Goal: Information Seeking & Learning: Learn about a topic

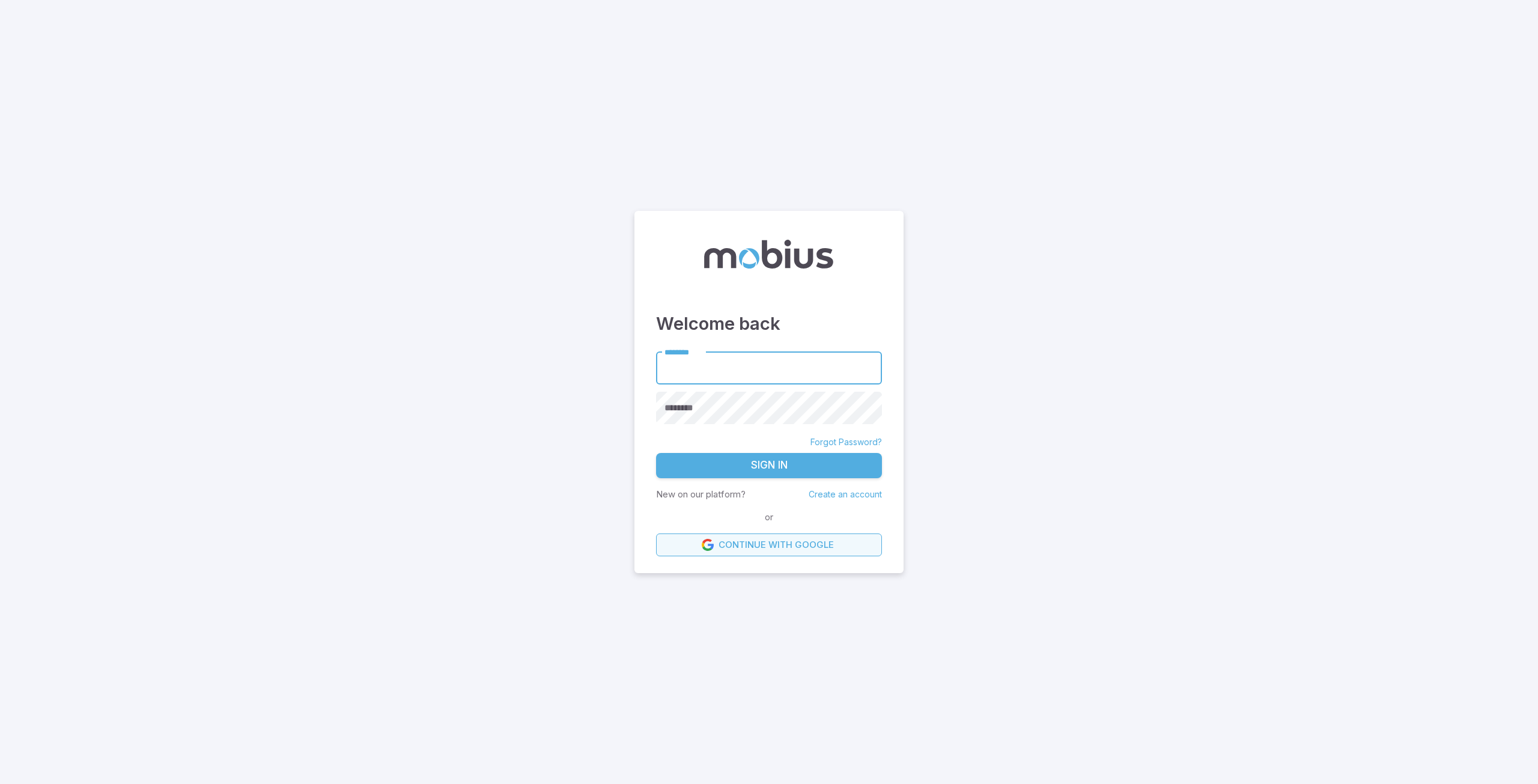
click at [754, 538] on link "Continue with Google" at bounding box center [769, 544] width 226 height 22
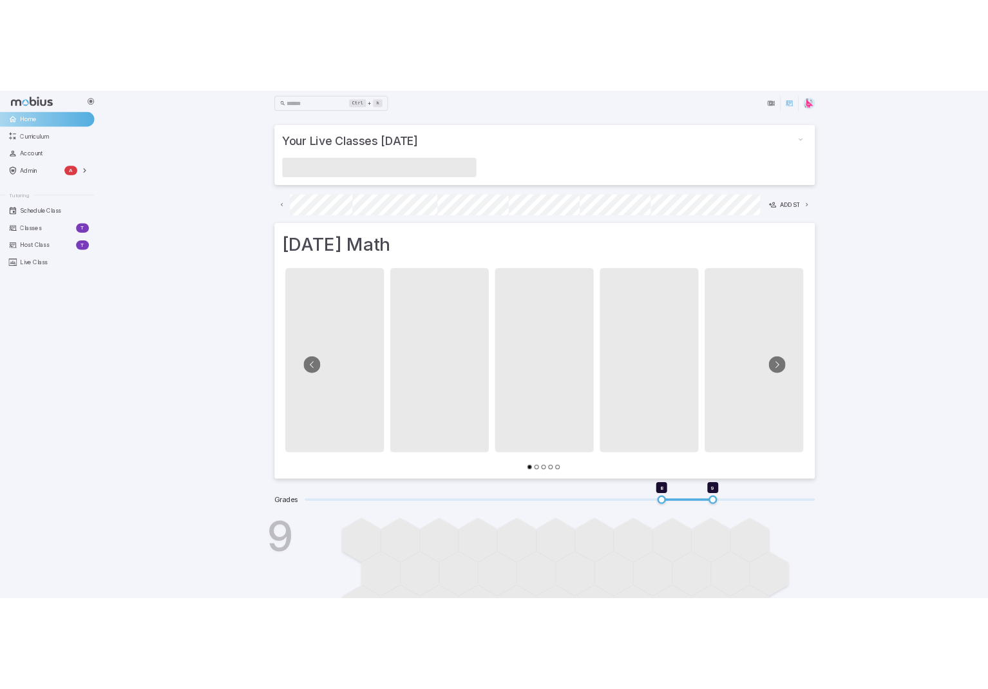
scroll to position [0, 693]
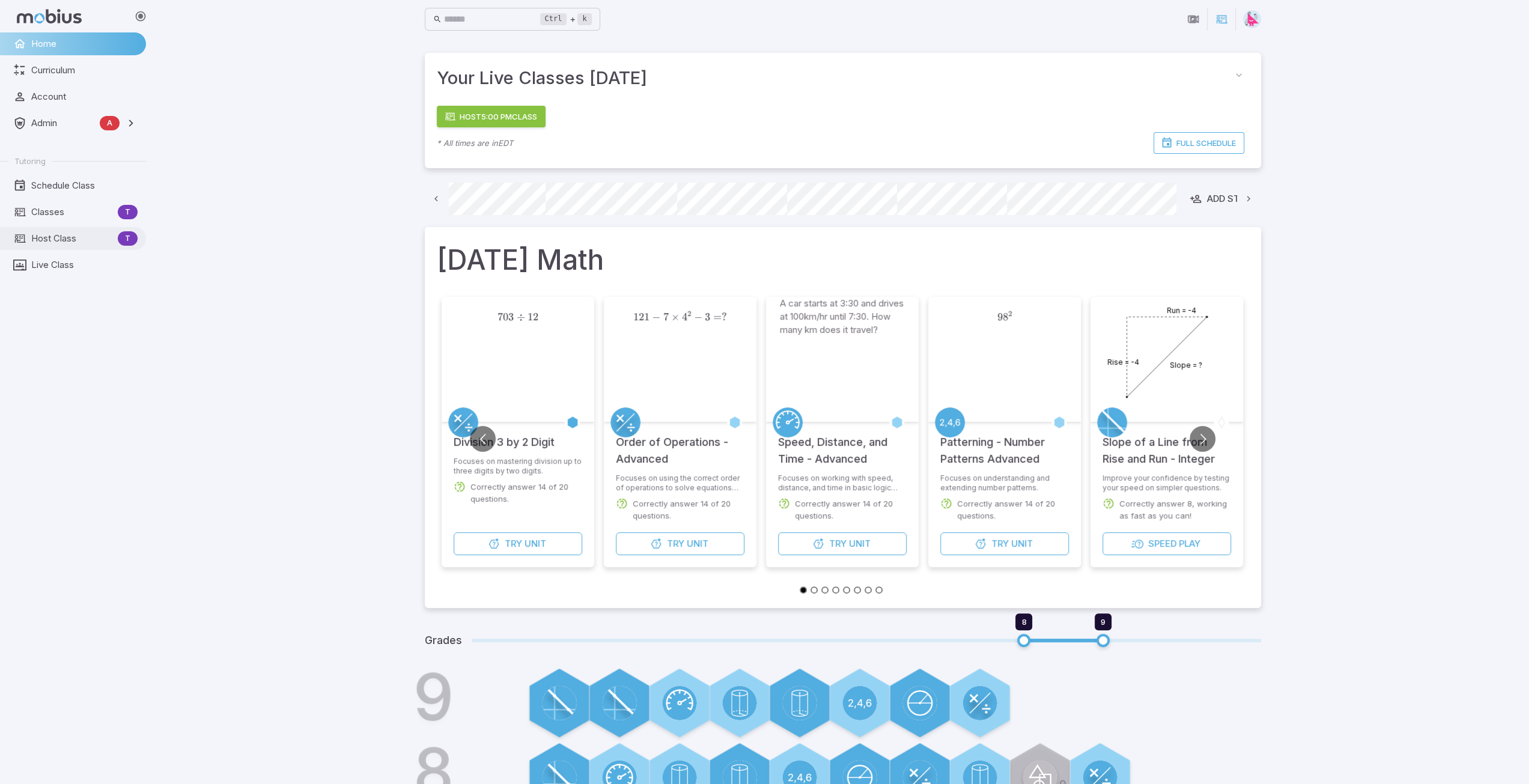
click at [65, 234] on span "Host Class" at bounding box center [73, 239] width 82 height 13
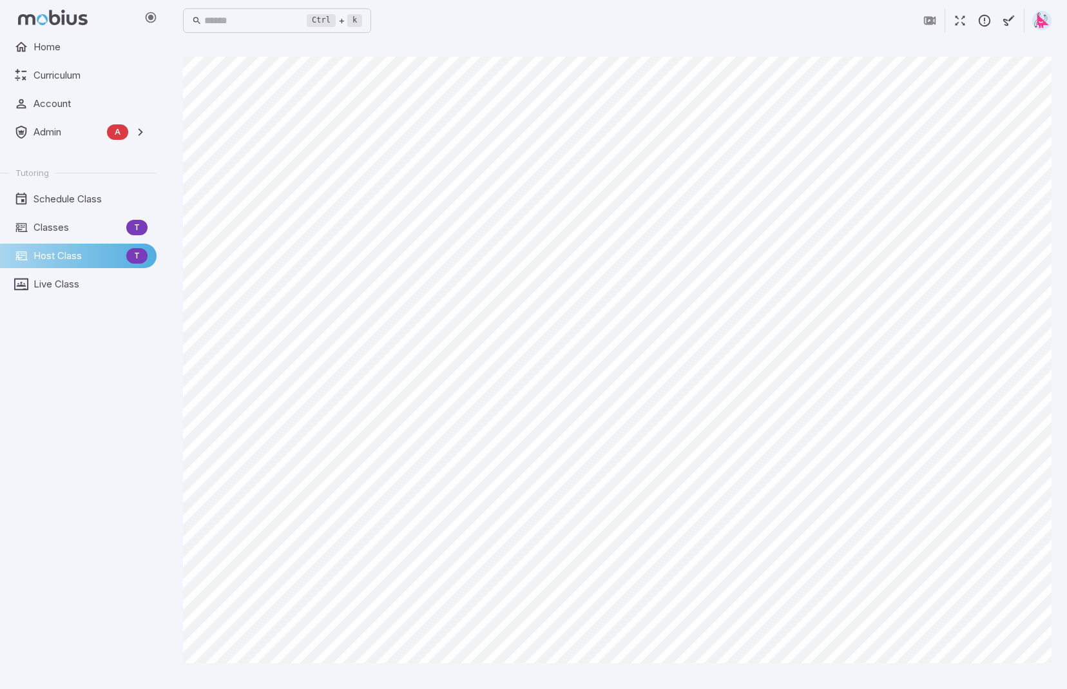
click at [986, 21] on icon "button" at bounding box center [984, 21] width 14 height 14
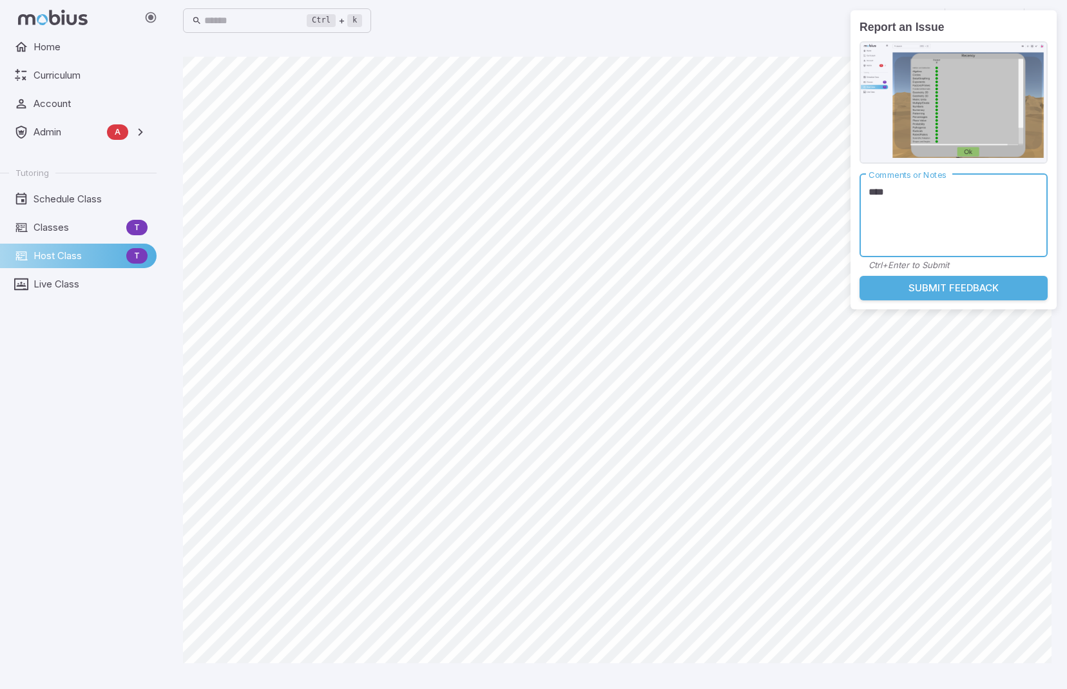
type textarea "***"
click at [954, 283] on button "Submit Feedback" at bounding box center [953, 288] width 188 height 24
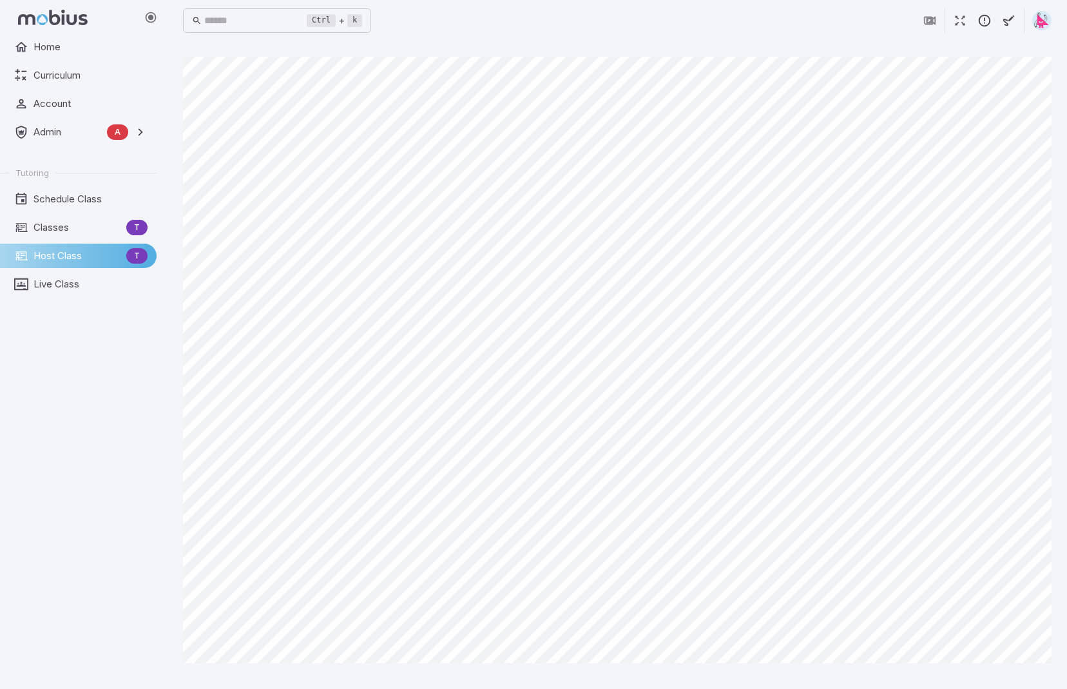
drag, startPoint x: 559, startPoint y: 8, endPoint x: 604, endPoint y: 33, distance: 50.7
click at [559, 8] on div "Ctrl + k ​" at bounding box center [617, 20] width 868 height 28
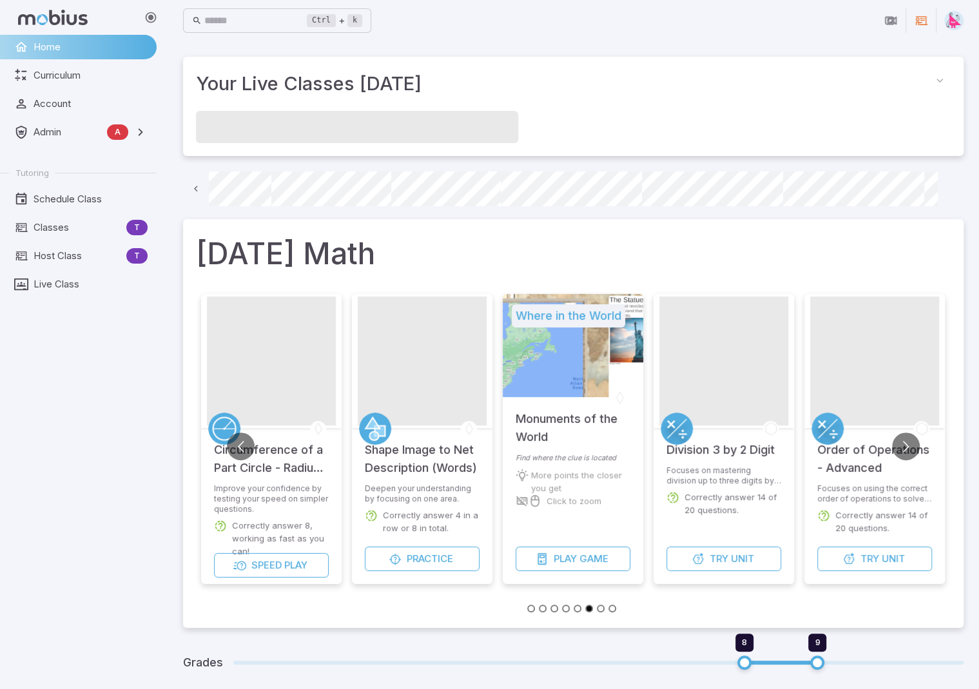
scroll to position [0, 92]
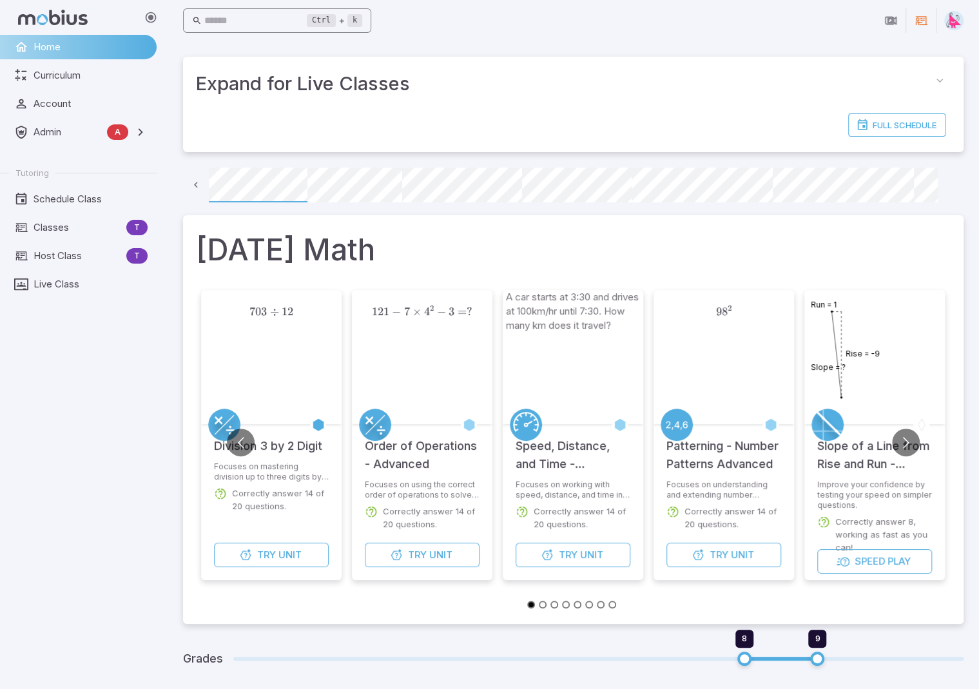
click at [238, 17] on input "text" at bounding box center [255, 20] width 103 height 25
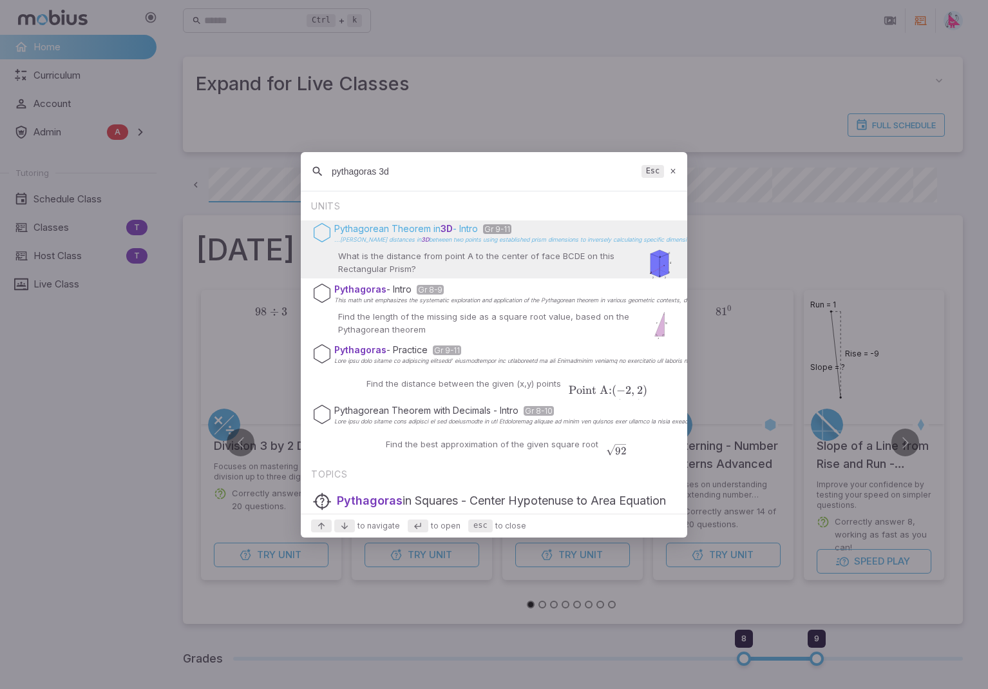
type input "pythagoras 3d"
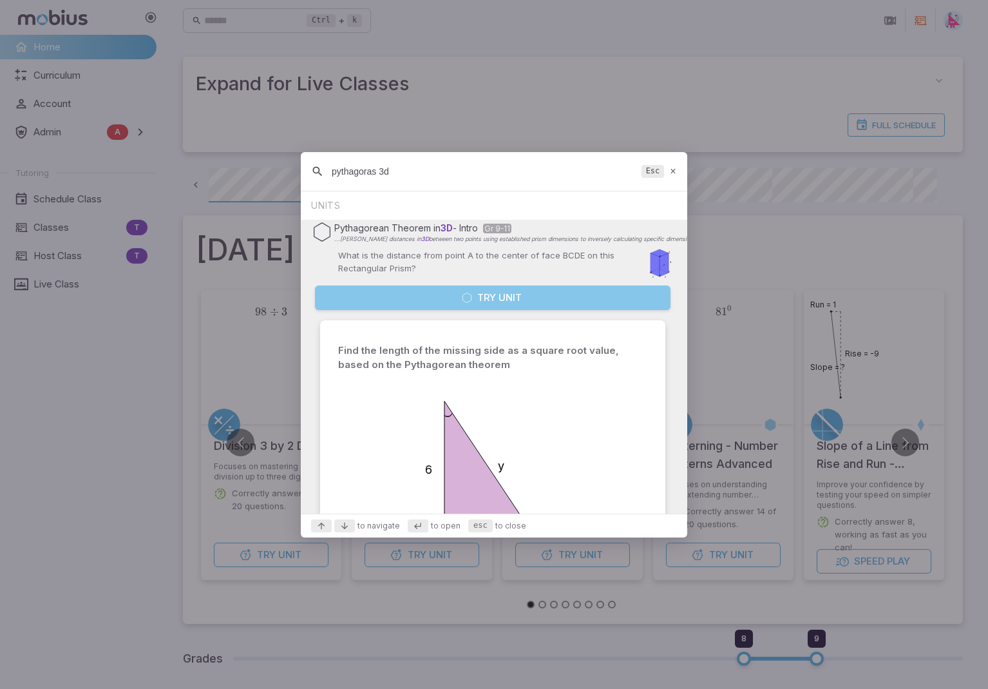
click at [524, 296] on button "Try Unit" at bounding box center [493, 297] width 356 height 24
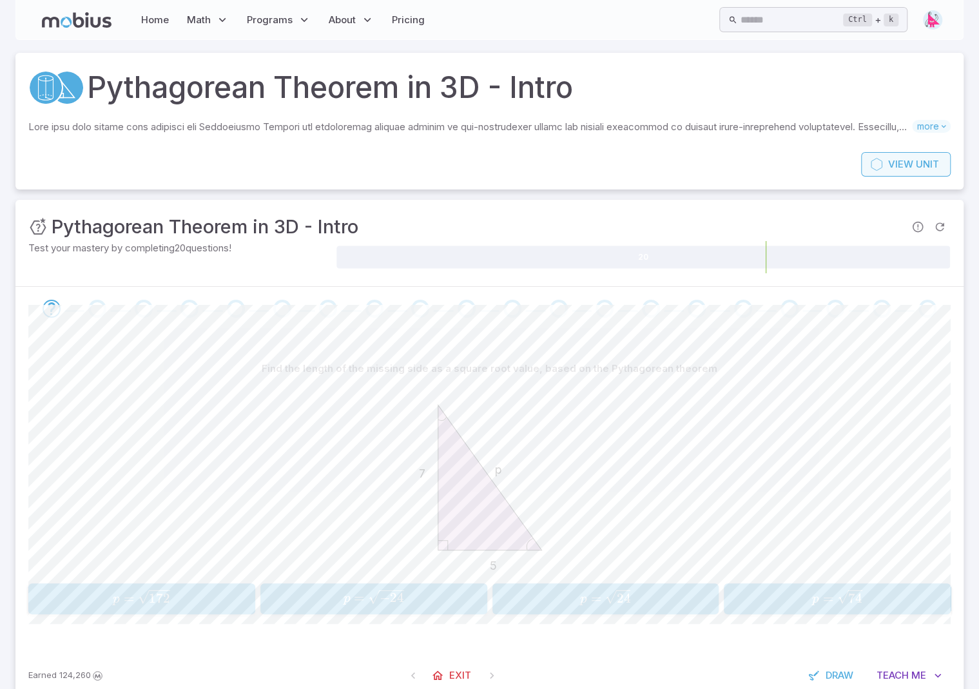
click at [892, 169] on span "View" at bounding box center [900, 164] width 25 height 14
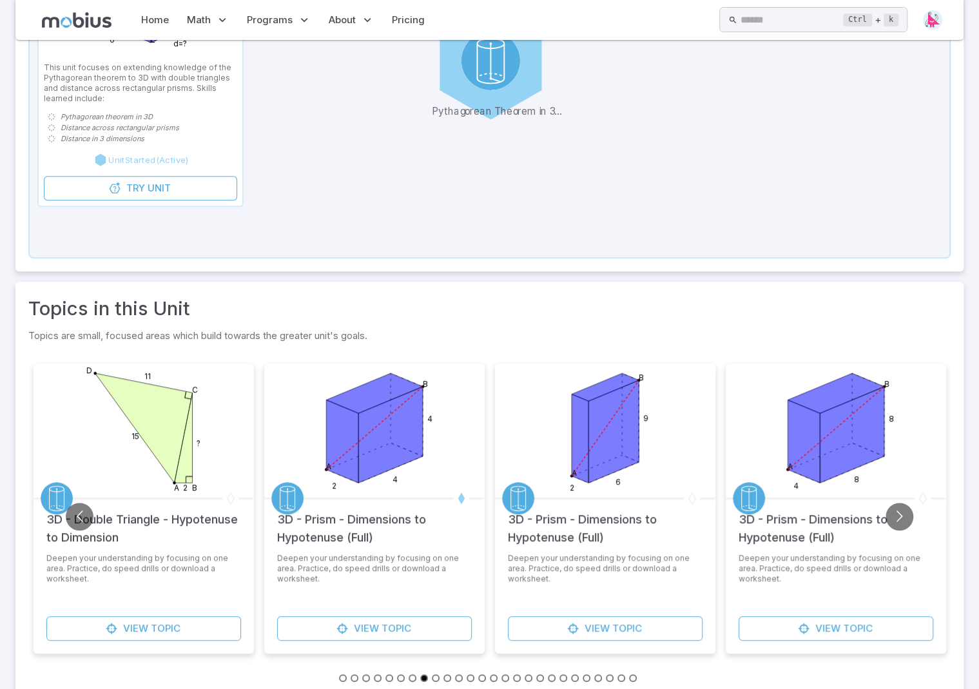
scroll to position [322, 0]
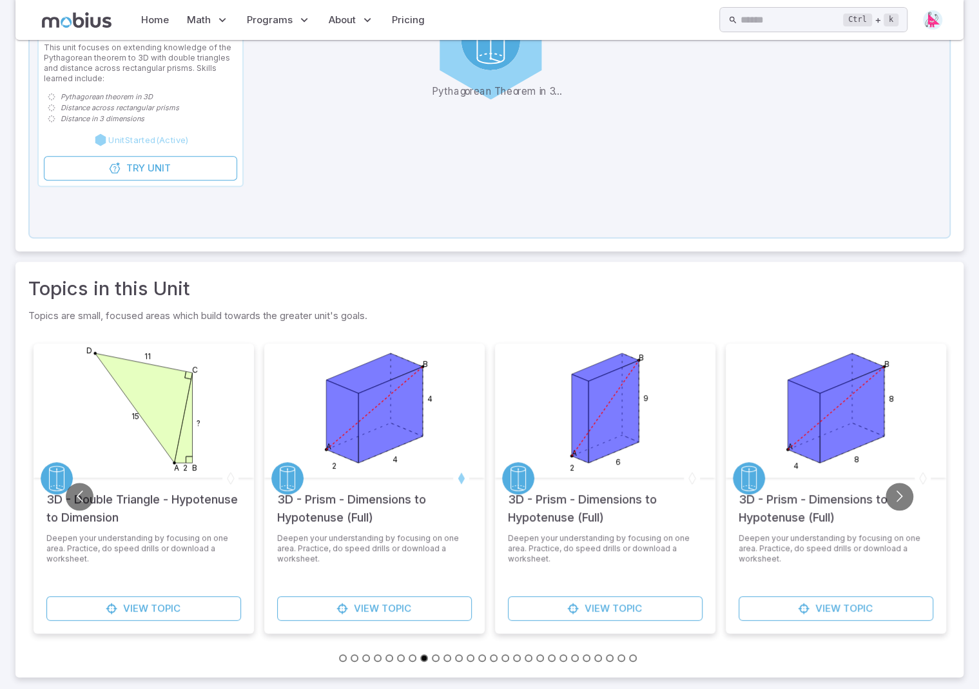
click at [367, 449] on icon at bounding box center [390, 415] width 64 height 96
click at [388, 604] on span "Topic" at bounding box center [396, 608] width 30 height 14
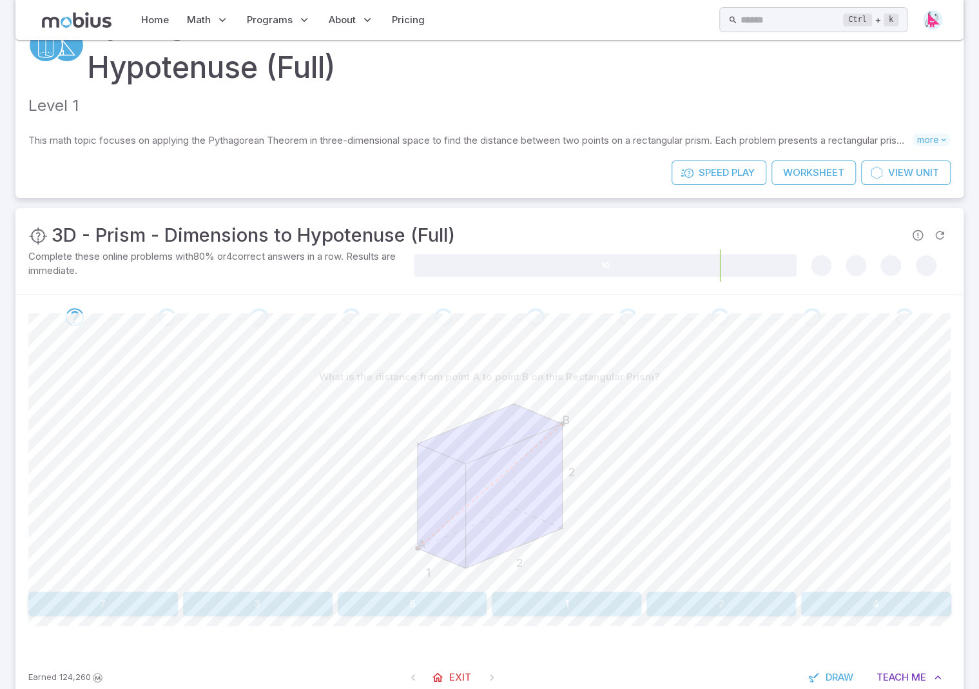
scroll to position [129, 0]
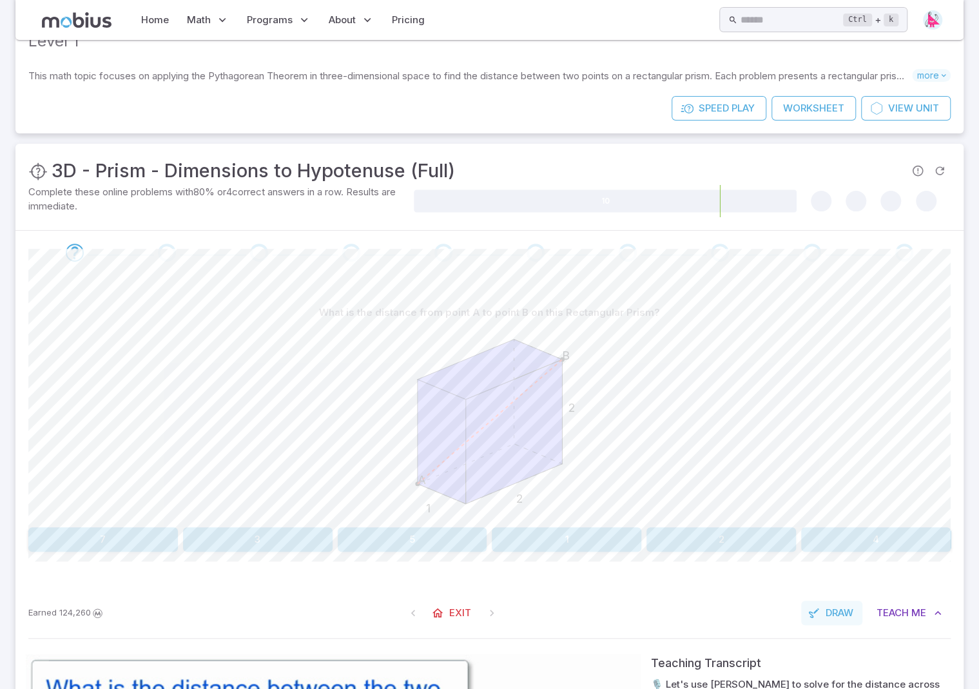
click at [827, 609] on span "Draw" at bounding box center [839, 613] width 28 height 14
drag, startPoint x: 532, startPoint y: 274, endPoint x: 532, endPoint y: 285, distance: 11.6
click at [531, 273] on icon at bounding box center [528, 273] width 6 height 0
click at [559, 276] on icon at bounding box center [554, 273] width 10 height 10
click at [834, 611] on span "Draw" at bounding box center [837, 613] width 28 height 14
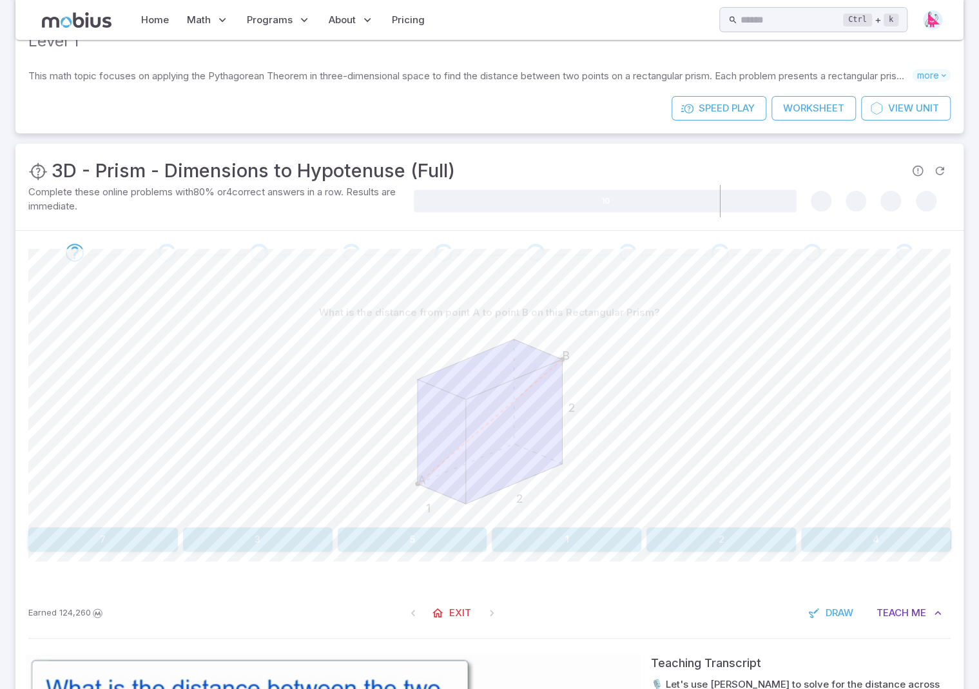
click at [254, 532] on button "3" at bounding box center [257, 539] width 149 height 24
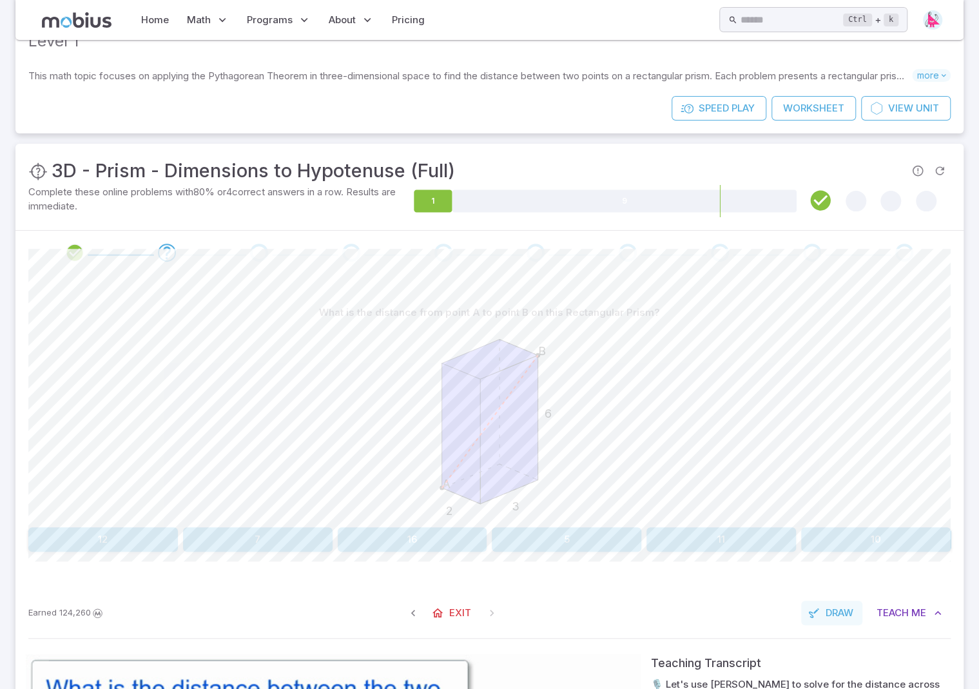
click at [835, 610] on span "Draw" at bounding box center [839, 613] width 28 height 14
click at [528, 271] on icon at bounding box center [528, 273] width 10 height 10
click at [557, 273] on icon at bounding box center [554, 273] width 10 height 10
click at [844, 609] on span "Draw" at bounding box center [837, 613] width 28 height 14
click at [260, 542] on button "7" at bounding box center [257, 539] width 149 height 24
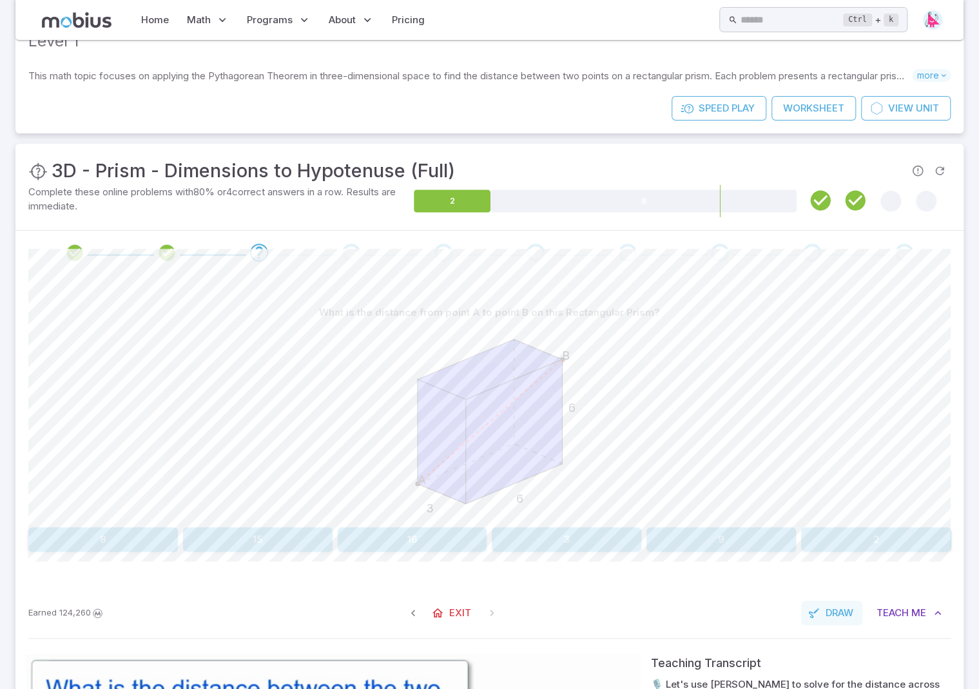
click at [834, 613] on span "Draw" at bounding box center [839, 613] width 28 height 14
click at [824, 610] on span "Draw" at bounding box center [837, 613] width 28 height 14
